Goal: Task Accomplishment & Management: Manage account settings

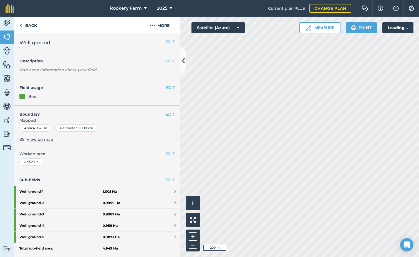
scroll to position [30, 0]
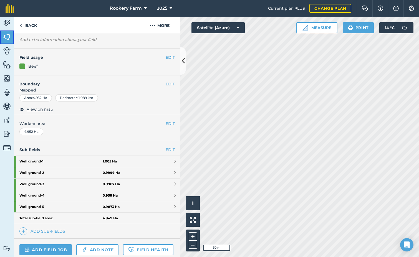
click at [6, 41] on link "Fields" at bounding box center [7, 38] width 14 height 14
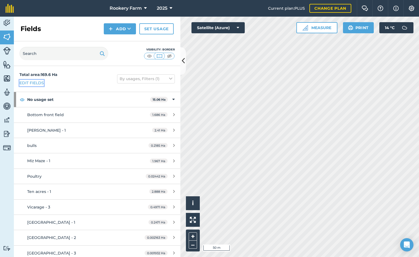
click at [33, 82] on link "Edit fields" at bounding box center [31, 83] width 24 height 6
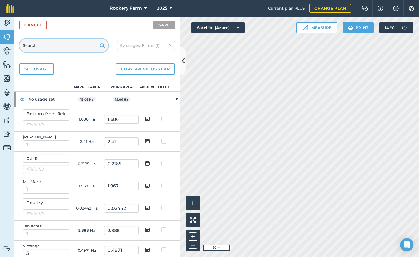
click at [37, 46] on input "text" at bounding box center [63, 45] width 89 height 13
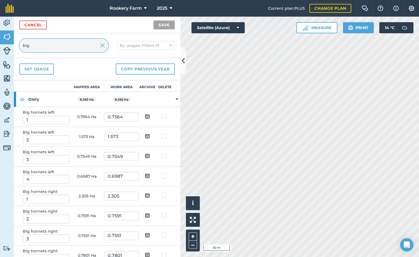
type input "big"
click at [145, 117] on img at bounding box center [147, 116] width 5 height 7
click at [150, 117] on input "checkbox" at bounding box center [152, 115] width 4 height 4
checkbox input "true"
click at [145, 135] on img at bounding box center [147, 136] width 5 height 7
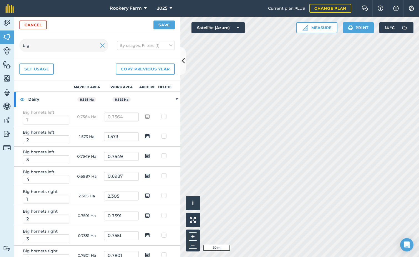
click at [150, 135] on input "checkbox" at bounding box center [152, 135] width 4 height 4
checkbox input "true"
click at [145, 156] on img at bounding box center [147, 156] width 5 height 7
click at [150, 156] on input "checkbox" at bounding box center [152, 154] width 4 height 4
checkbox input "true"
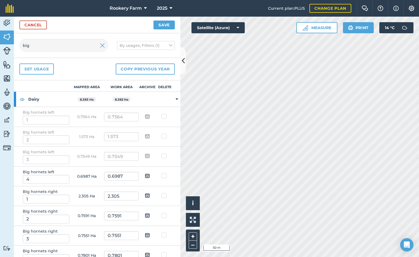
click at [145, 176] on img at bounding box center [147, 176] width 5 height 7
click at [150, 176] on input "checkbox" at bounding box center [152, 174] width 4 height 4
checkbox input "true"
click at [145, 214] on img at bounding box center [147, 215] width 5 height 7
click at [150, 214] on input "checkbox" at bounding box center [152, 214] width 4 height 4
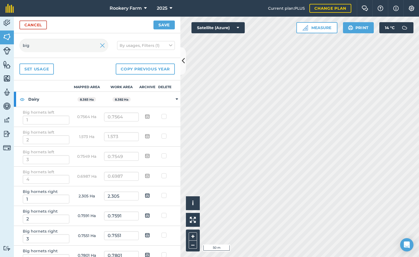
checkbox input "true"
click at [145, 234] on img at bounding box center [147, 235] width 5 height 7
click at [150, 234] on input "checkbox" at bounding box center [152, 234] width 4 height 4
checkbox input "true"
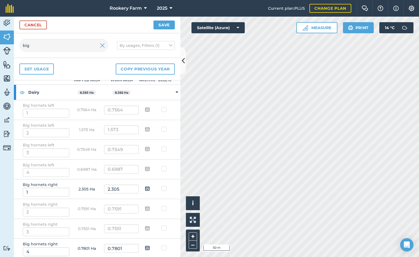
scroll to position [9, 0]
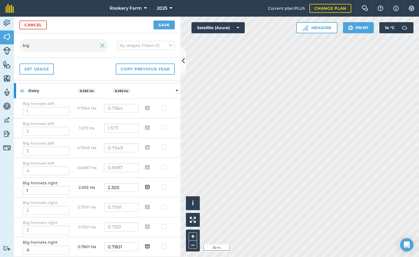
click at [150, 245] on input "checkbox" at bounding box center [152, 245] width 4 height 4
checkbox input "true"
click at [166, 25] on button "Save" at bounding box center [163, 25] width 21 height 9
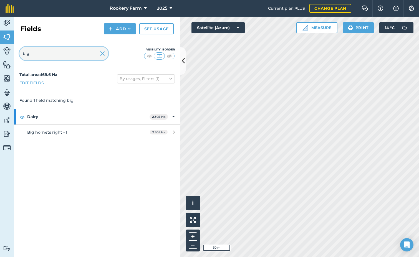
click at [105, 55] on input "big" at bounding box center [63, 53] width 89 height 13
click at [102, 53] on img at bounding box center [102, 53] width 5 height 7
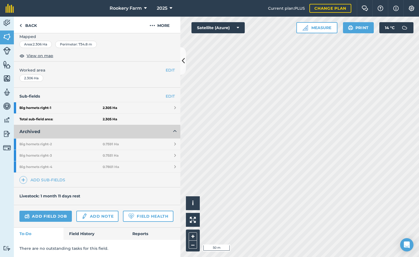
scroll to position [99, 0]
click at [53, 176] on link "Add sub-fields" at bounding box center [43, 180] width 48 height 8
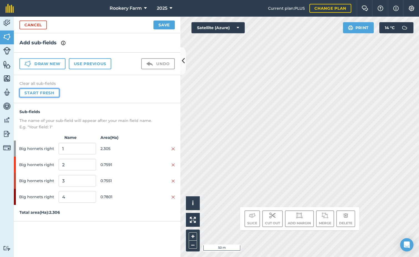
click at [47, 93] on button "Start fresh" at bounding box center [39, 92] width 40 height 9
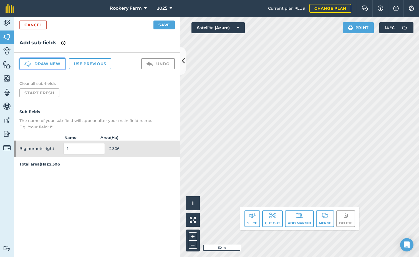
click at [57, 67] on button "Draw new" at bounding box center [42, 63] width 46 height 11
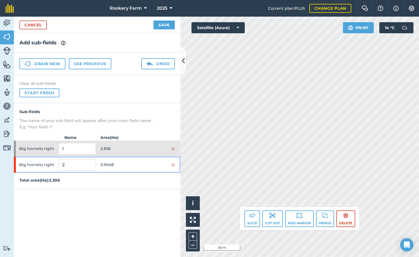
click at [118, 166] on span "0.9048" at bounding box center [118, 165] width 37 height 11
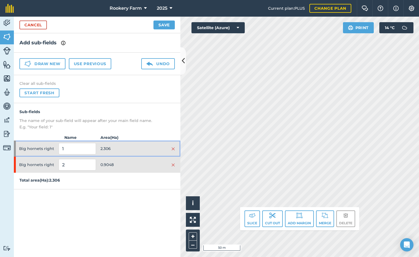
click at [127, 143] on span "2.306" at bounding box center [118, 148] width 37 height 11
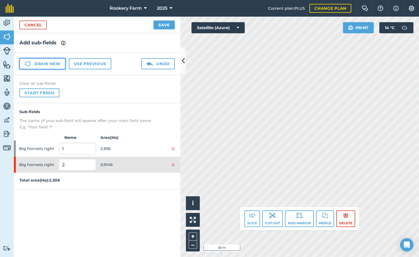
click at [57, 63] on button "Draw new" at bounding box center [42, 63] width 46 height 11
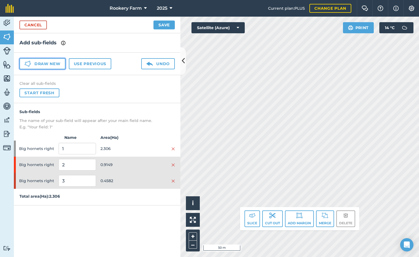
click at [59, 66] on button "Draw new" at bounding box center [42, 63] width 46 height 11
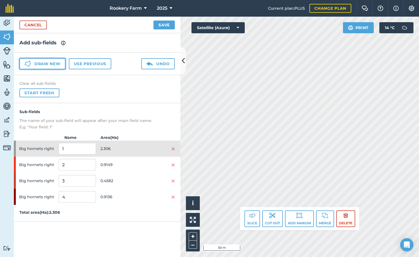
click at [61, 62] on button "Draw new" at bounding box center [42, 63] width 46 height 11
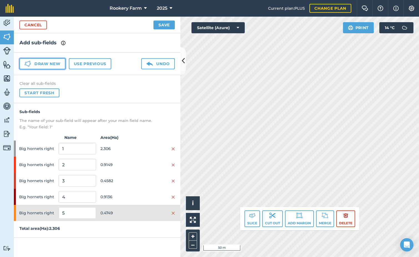
click at [59, 63] on button "Draw new" at bounding box center [42, 63] width 46 height 11
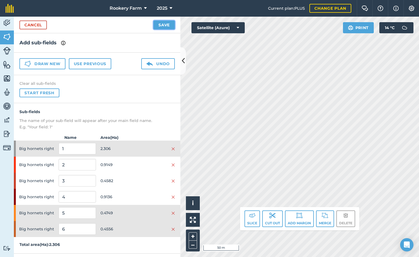
click at [162, 26] on button "Save" at bounding box center [163, 25] width 21 height 9
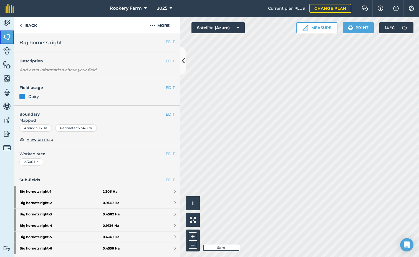
click at [4, 37] on img at bounding box center [7, 37] width 8 height 8
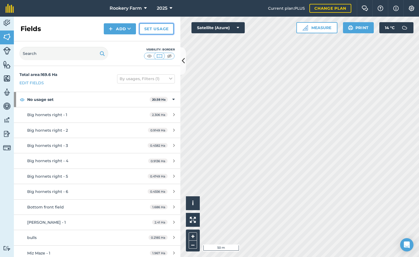
click at [147, 28] on link "Set usage" at bounding box center [156, 28] width 34 height 11
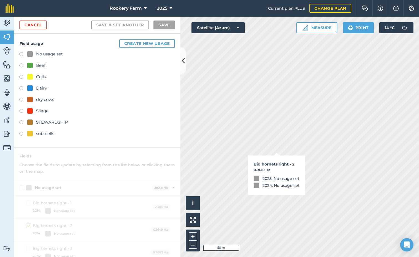
checkbox input "true"
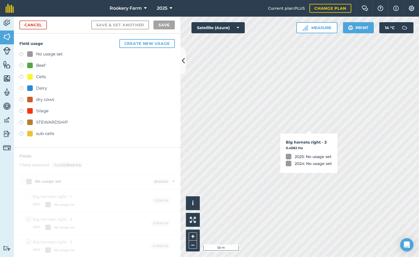
checkbox input "true"
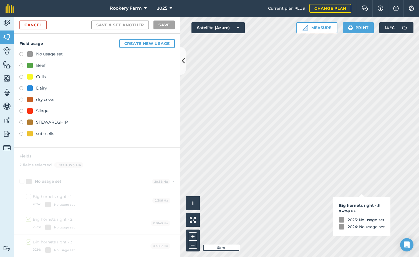
checkbox input "true"
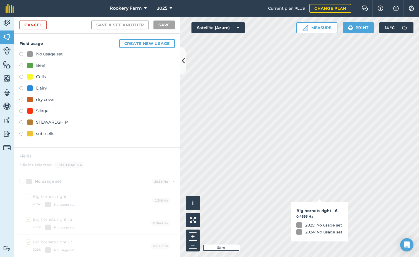
checkbox input "true"
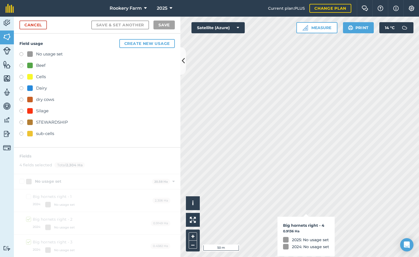
checkbox input "true"
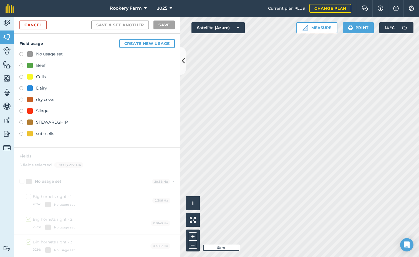
click at [20, 89] on label at bounding box center [23, 89] width 8 height 6
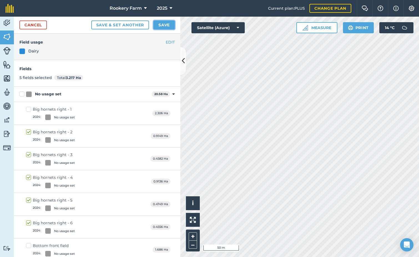
click at [167, 25] on button "Save" at bounding box center [163, 25] width 21 height 9
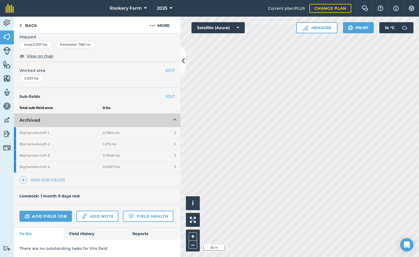
scroll to position [99, 0]
click at [52, 176] on link "Add sub-fields" at bounding box center [43, 180] width 48 height 8
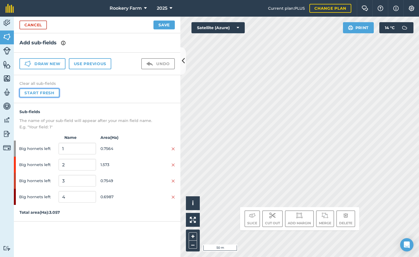
click at [47, 95] on button "Start fresh" at bounding box center [39, 92] width 40 height 9
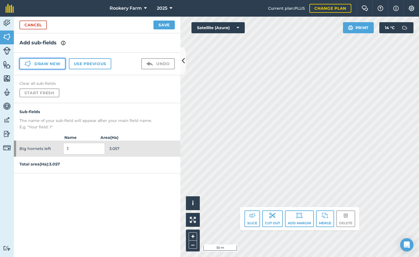
click at [49, 66] on button "Draw new" at bounding box center [42, 63] width 46 height 11
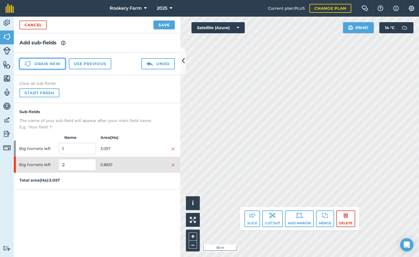
click at [47, 62] on button "Draw new" at bounding box center [42, 63] width 46 height 11
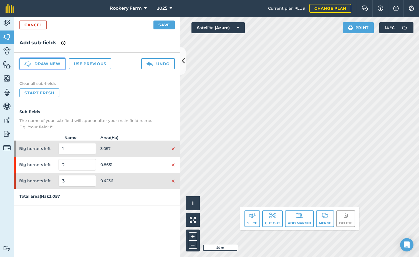
click at [42, 66] on button "Draw new" at bounding box center [42, 63] width 46 height 11
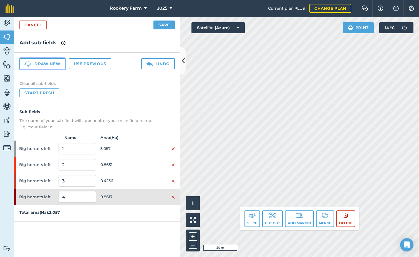
click at [59, 65] on button "Draw new" at bounding box center [42, 63] width 46 height 11
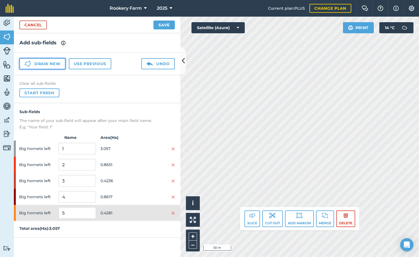
click at [56, 63] on button "Draw new" at bounding box center [42, 63] width 46 height 11
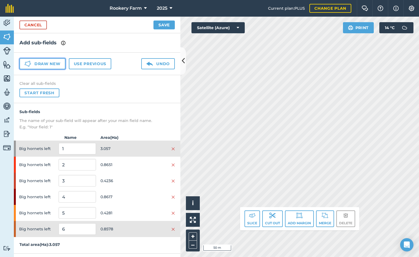
click at [52, 62] on button "Draw new" at bounding box center [42, 63] width 46 height 11
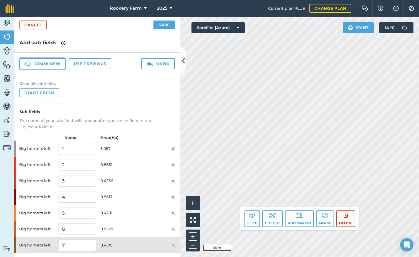
click at [49, 63] on button "Draw new" at bounding box center [42, 63] width 46 height 11
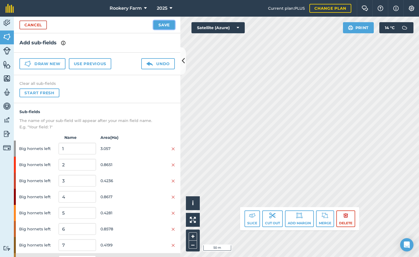
click at [163, 27] on button "Save" at bounding box center [163, 25] width 21 height 9
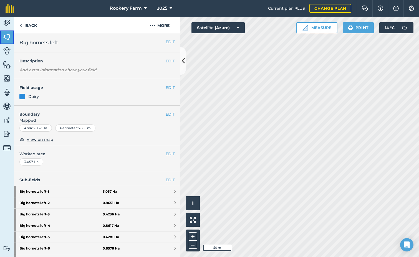
click at [4, 37] on img at bounding box center [7, 37] width 8 height 8
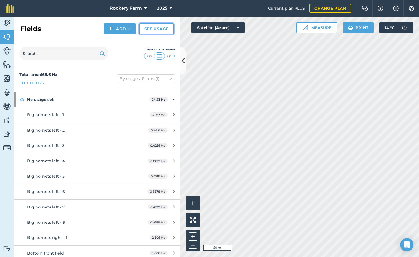
click at [153, 31] on link "Set usage" at bounding box center [156, 28] width 34 height 11
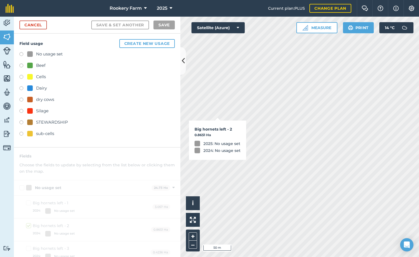
checkbox input "true"
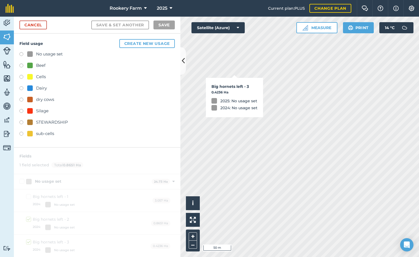
checkbox input "true"
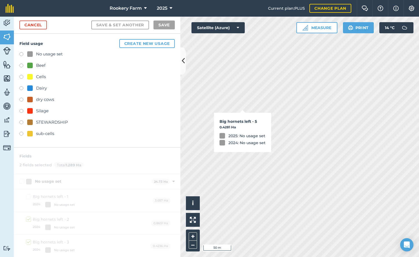
checkbox input "true"
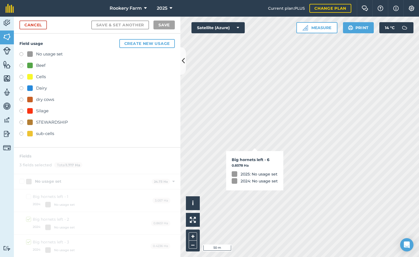
checkbox input "true"
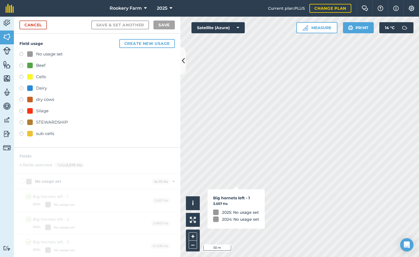
checkbox input "true"
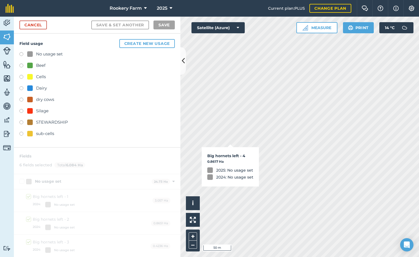
checkbox input "true"
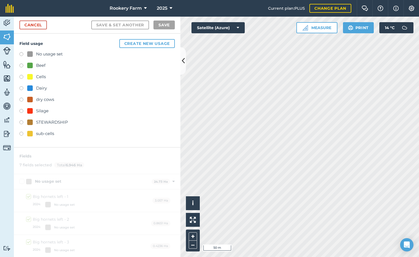
click at [22, 88] on label at bounding box center [23, 89] width 8 height 6
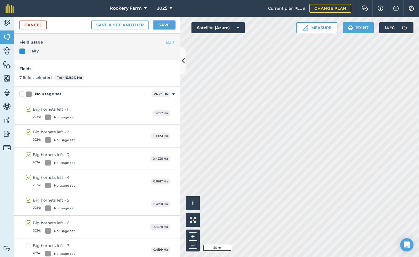
click at [162, 25] on button "Save" at bounding box center [163, 25] width 21 height 9
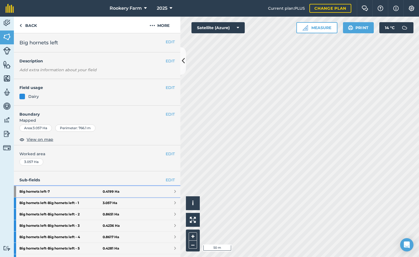
click at [70, 191] on strong "Big hornets left - 7" at bounding box center [60, 191] width 83 height 11
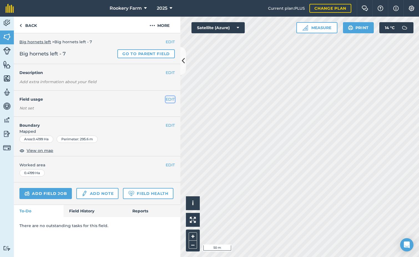
click at [168, 99] on button "EDIT" at bounding box center [170, 99] width 9 height 6
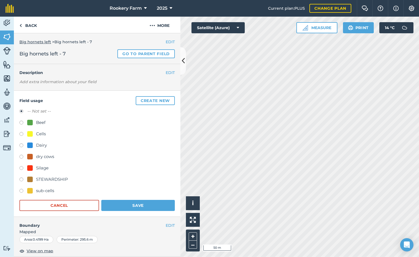
click at [23, 145] on label at bounding box center [23, 146] width 8 height 6
radio input "true"
radio input "false"
click at [145, 204] on button "Save" at bounding box center [138, 205] width 74 height 11
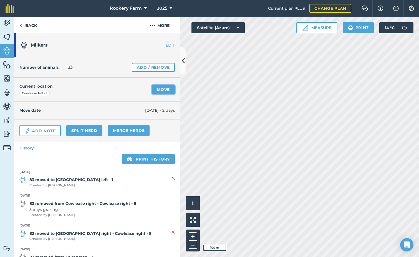
click at [157, 91] on link "Move" at bounding box center [163, 89] width 23 height 9
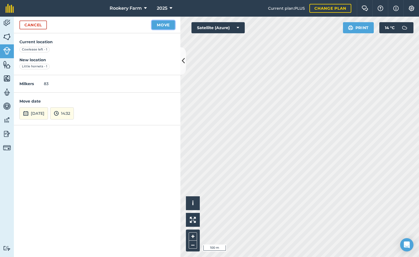
click at [162, 28] on button "Move" at bounding box center [163, 25] width 23 height 9
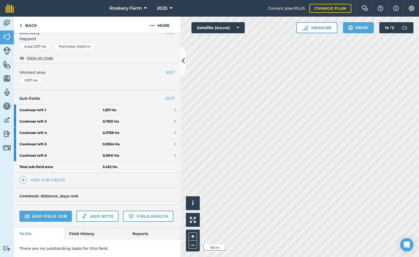
scroll to position [97, 0]
click at [43, 211] on link "Add field job" at bounding box center [45, 216] width 52 height 11
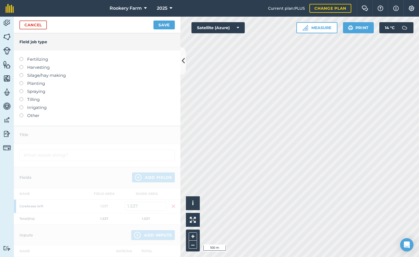
click at [19, 65] on label at bounding box center [23, 65] width 8 height 0
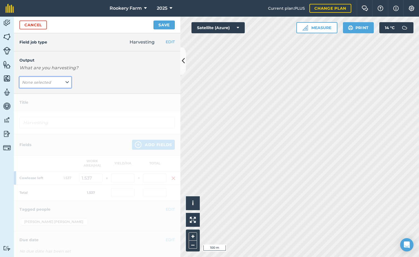
click at [66, 84] on icon at bounding box center [66, 82] width 3 height 6
click at [51, 94] on button "kg/dm/ha ( kg )" at bounding box center [45, 93] width 52 height 11
type input "Harvesting kg/dm/ha"
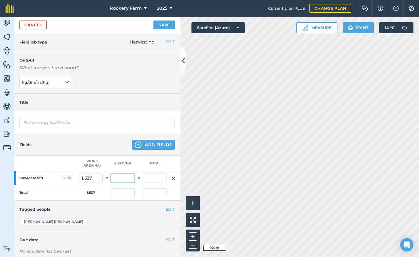
click at [125, 180] on input "text" at bounding box center [123, 178] width 24 height 9
type input "1,623"
type input "2,494.551"
type input "1,623"
type input "2,494.551"
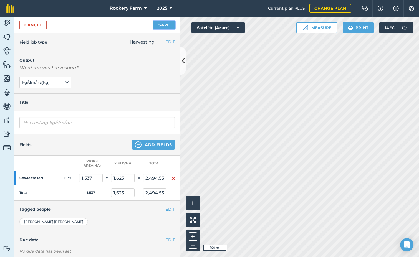
click at [163, 27] on button "Save" at bounding box center [163, 25] width 21 height 9
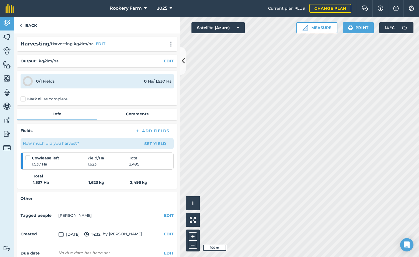
click at [22, 99] on label "Mark all as complete" at bounding box center [44, 99] width 47 height 6
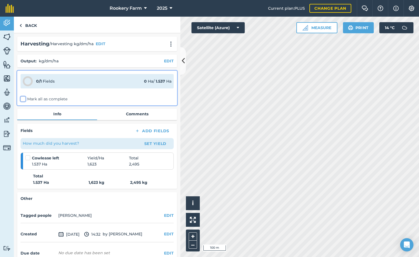
click at [22, 99] on input "Mark all as complete" at bounding box center [23, 98] width 4 height 4
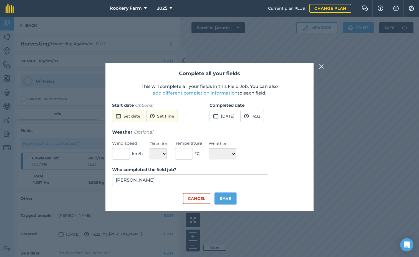
click at [223, 199] on button "Save" at bounding box center [225, 198] width 21 height 11
checkbox input "true"
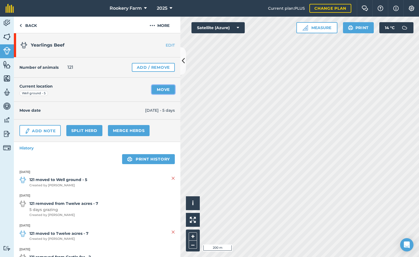
click at [152, 90] on link "Move" at bounding box center [163, 89] width 23 height 9
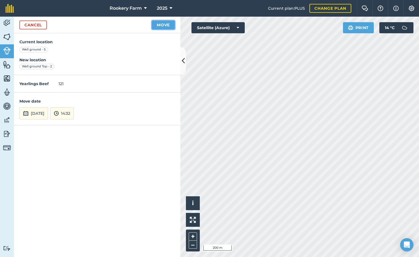
click at [159, 24] on button "Move" at bounding box center [163, 25] width 23 height 9
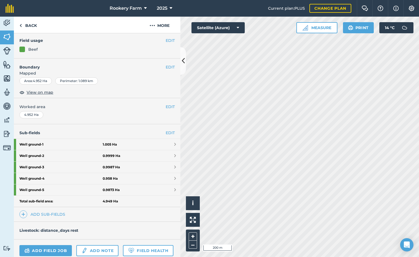
scroll to position [97, 0]
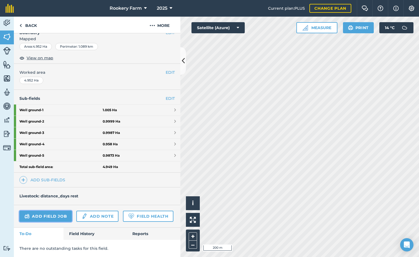
click at [54, 211] on link "Add field job" at bounding box center [45, 216] width 52 height 11
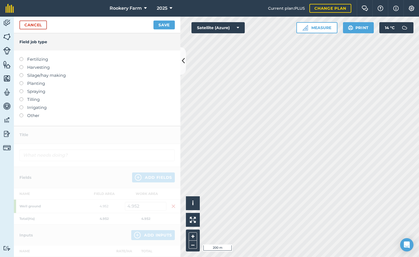
click at [20, 65] on label at bounding box center [23, 65] width 8 height 0
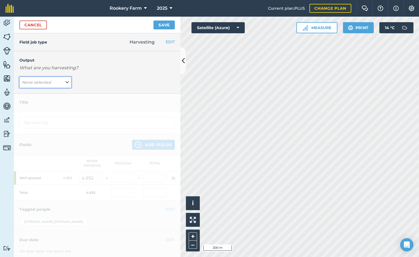
click at [66, 79] on button "None selected" at bounding box center [45, 82] width 52 height 11
click at [59, 91] on button "kg/dm/ha ( kg )" at bounding box center [45, 93] width 52 height 11
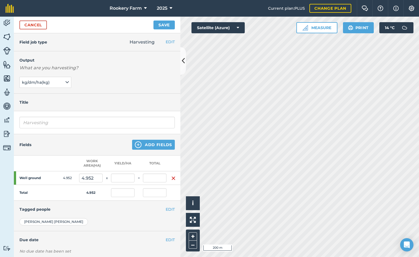
type input "Harvesting kg/dm/ha"
click at [116, 181] on input "text" at bounding box center [123, 178] width 24 height 9
type input "1,461"
type input "7,234.872"
type input "1,461"
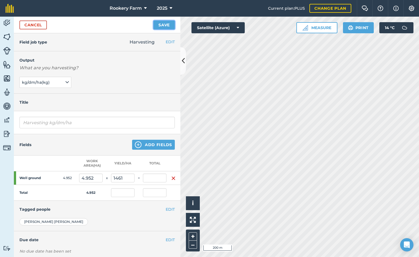
type input "7,234.872"
click at [165, 22] on button "Save" at bounding box center [163, 25] width 21 height 9
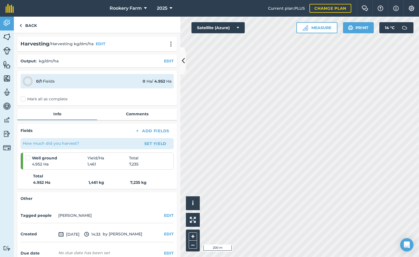
click at [22, 98] on label "Mark all as complete" at bounding box center [44, 99] width 47 height 6
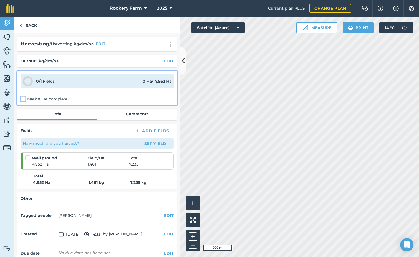
click at [22, 98] on input "Mark all as complete" at bounding box center [23, 98] width 4 height 4
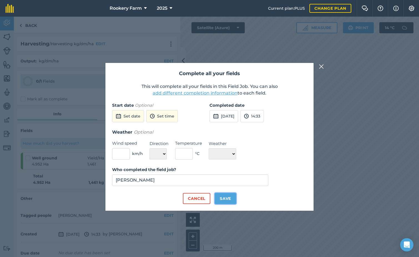
click at [227, 198] on button "Save" at bounding box center [225, 198] width 21 height 11
checkbox input "true"
